Goal: Task Accomplishment & Management: Manage account settings

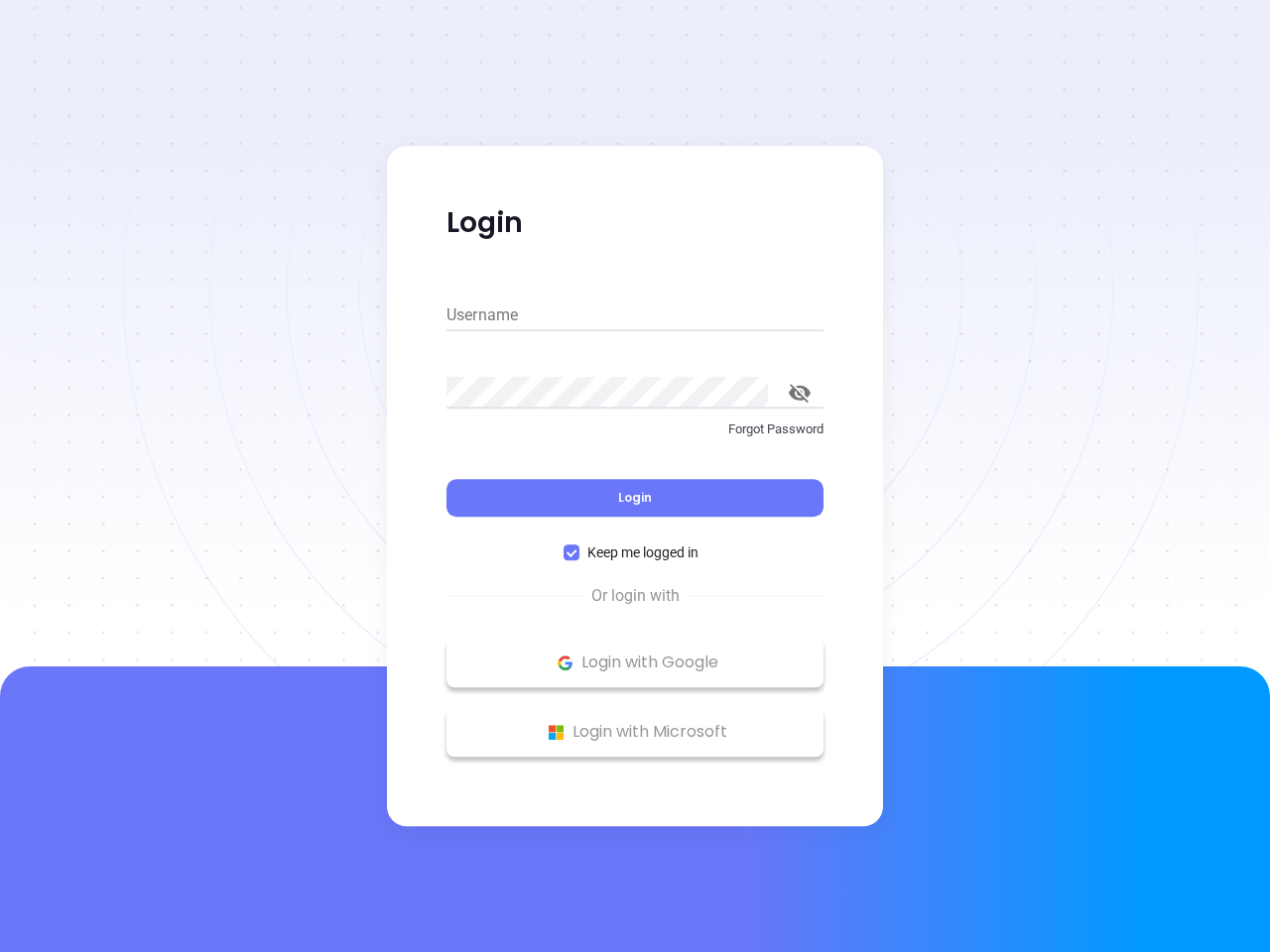
click at [635, 476] on div "Login" at bounding box center [635, 486] width 378 height 62
click at [635, 316] on input "Username" at bounding box center [635, 316] width 378 height 32
click at [800, 393] on icon "toggle password visibility" at bounding box center [800, 393] width 22 height 19
click at [635, 498] on span "Login" at bounding box center [635, 497] width 34 height 17
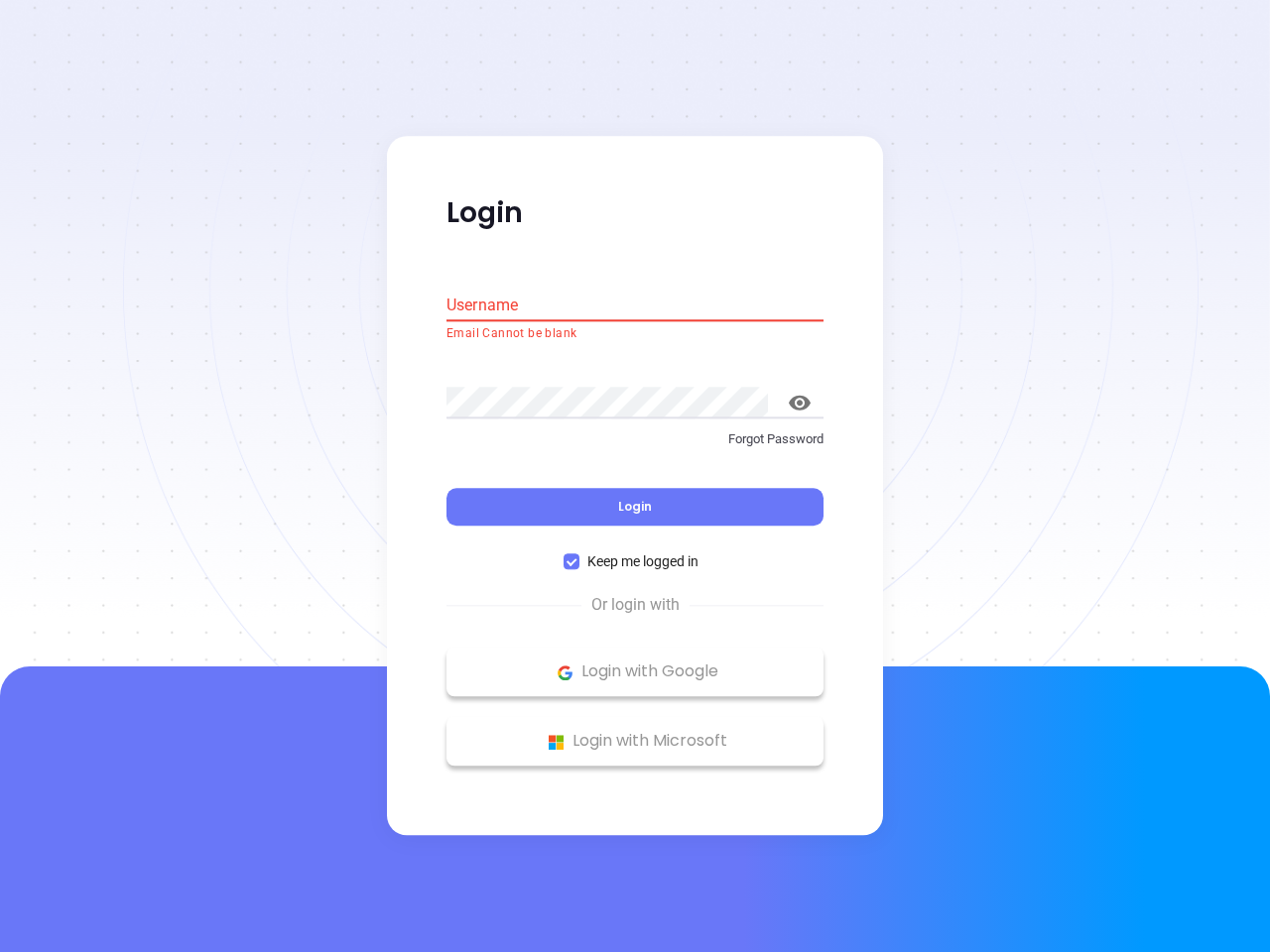
click at [635, 553] on span "Keep me logged in" at bounding box center [643, 563] width 127 height 22
click at [580, 555] on input "Keep me logged in" at bounding box center [572, 563] width 16 height 16
checkbox input "false"
click at [635, 663] on p "Login with Google" at bounding box center [635, 673] width 358 height 30
click at [635, 732] on p "Login with Microsoft" at bounding box center [635, 742] width 358 height 30
